Goal: Navigation & Orientation: Find specific page/section

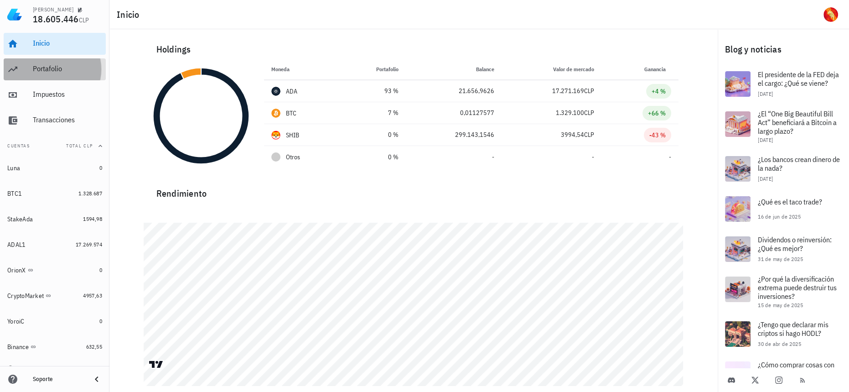
click at [38, 72] on div "Portafolio" at bounding box center [67, 68] width 69 height 9
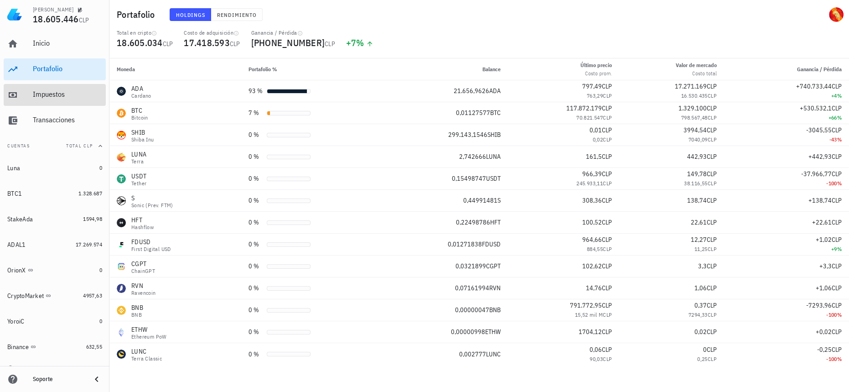
click at [55, 87] on div "Impuestos" at bounding box center [67, 94] width 69 height 21
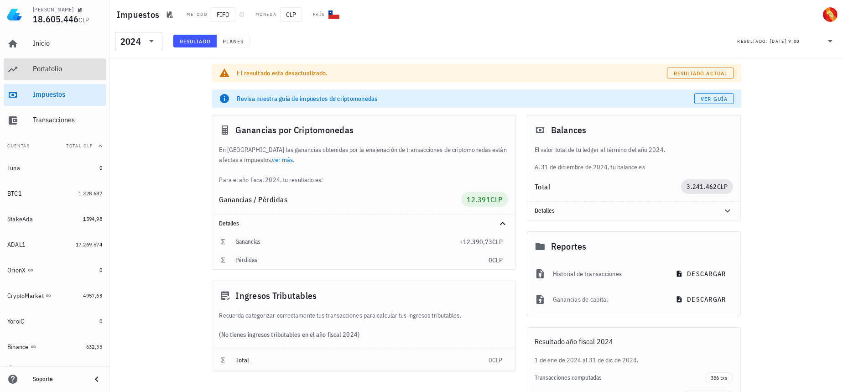
click at [60, 78] on div "Portafolio" at bounding box center [67, 69] width 69 height 21
